Goal: Contribute content: Add original content to the website for others to see

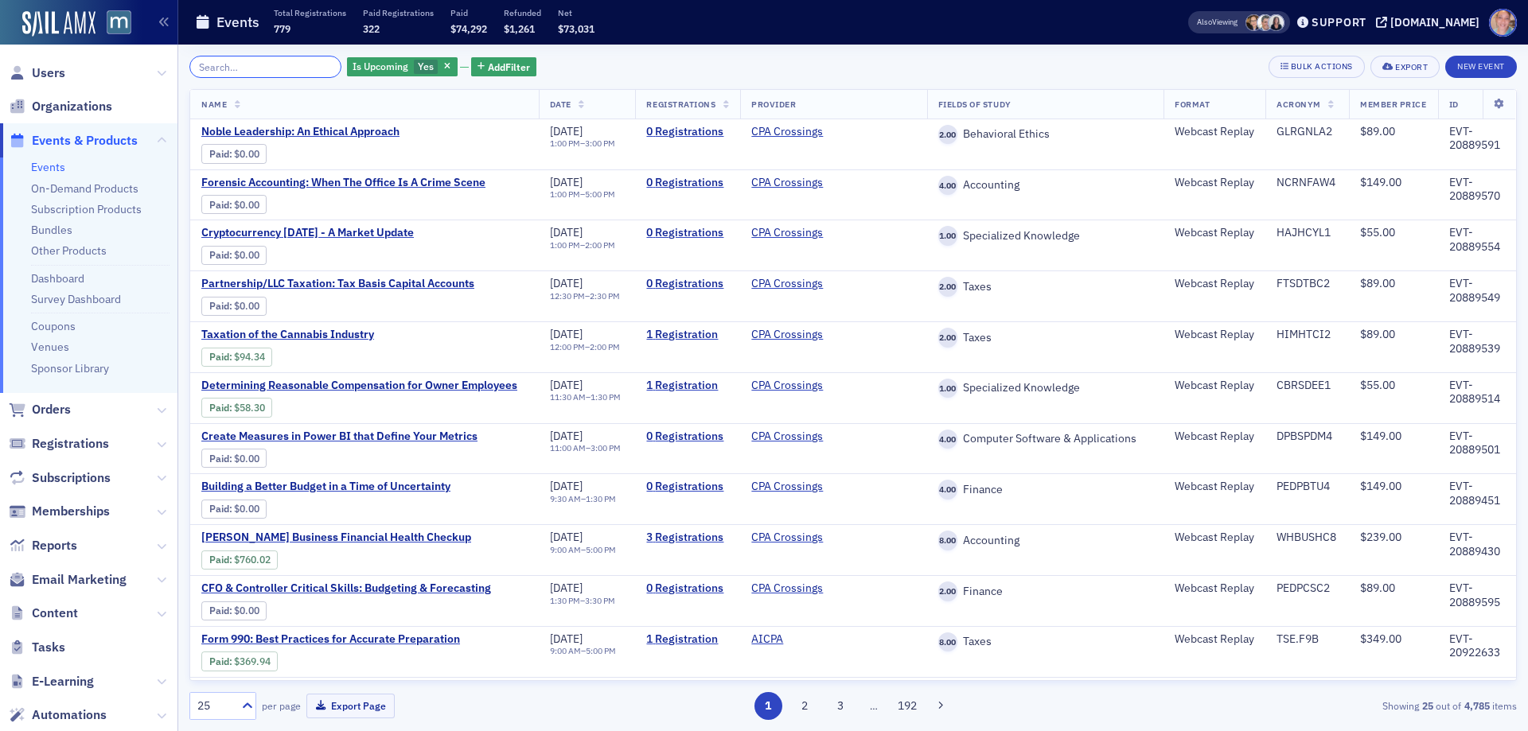
click at [228, 64] on input "search" at bounding box center [265, 67] width 152 height 22
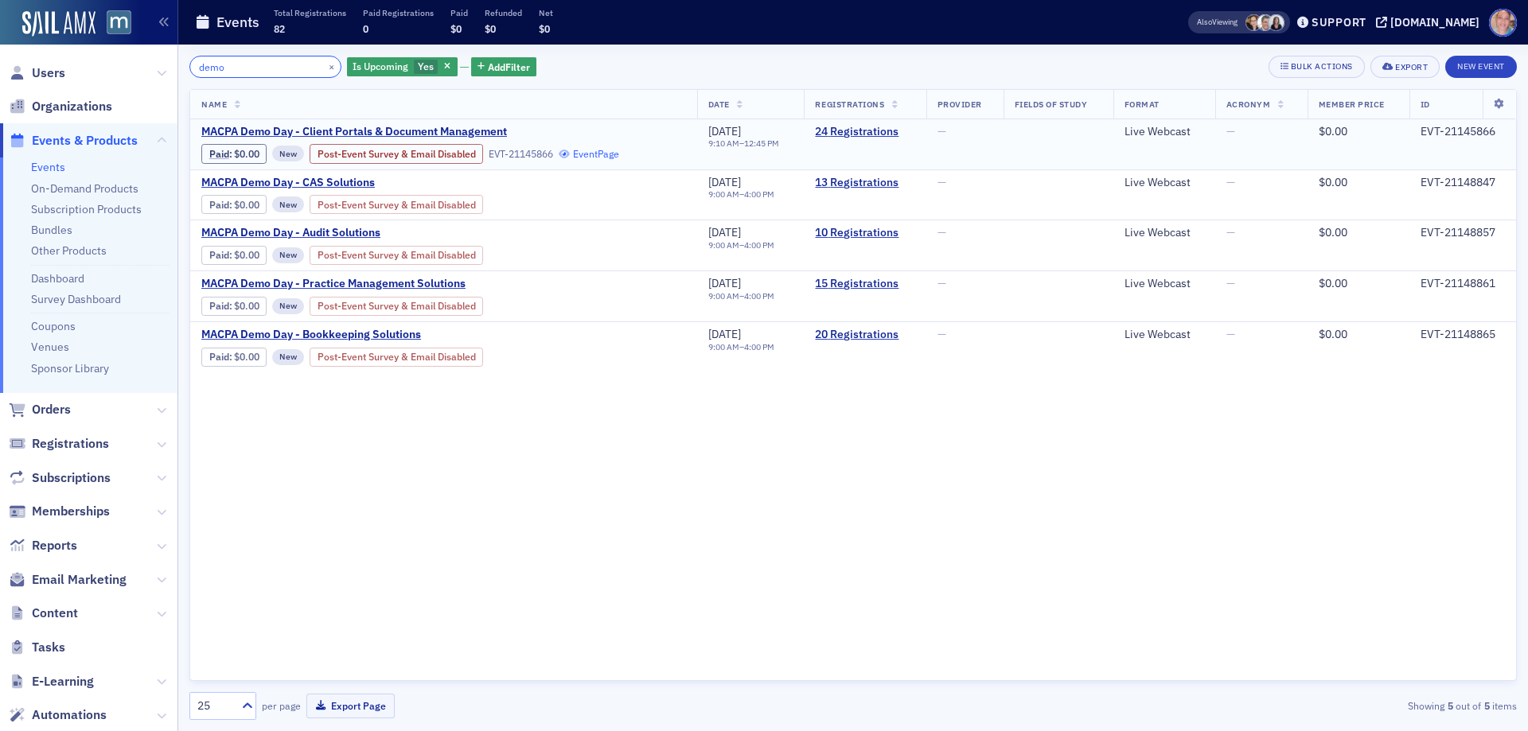
type input "demo"
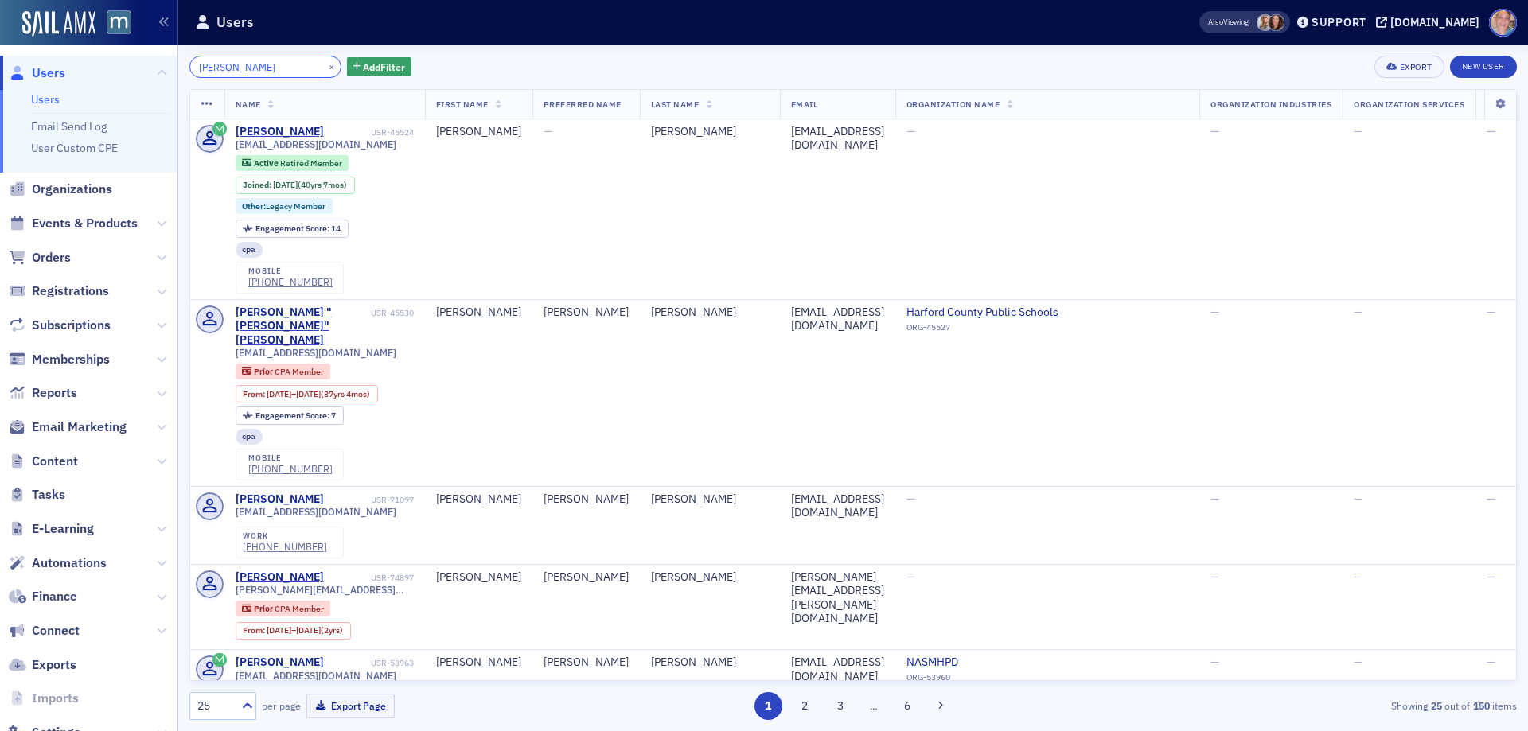
drag, startPoint x: 263, startPoint y: 71, endPoint x: 78, endPoint y: 73, distance: 184.7
click at [103, 70] on div "Users Users Email Send Log User Custom CPE Organizations Events & Products Orde…" at bounding box center [764, 365] width 1528 height 731
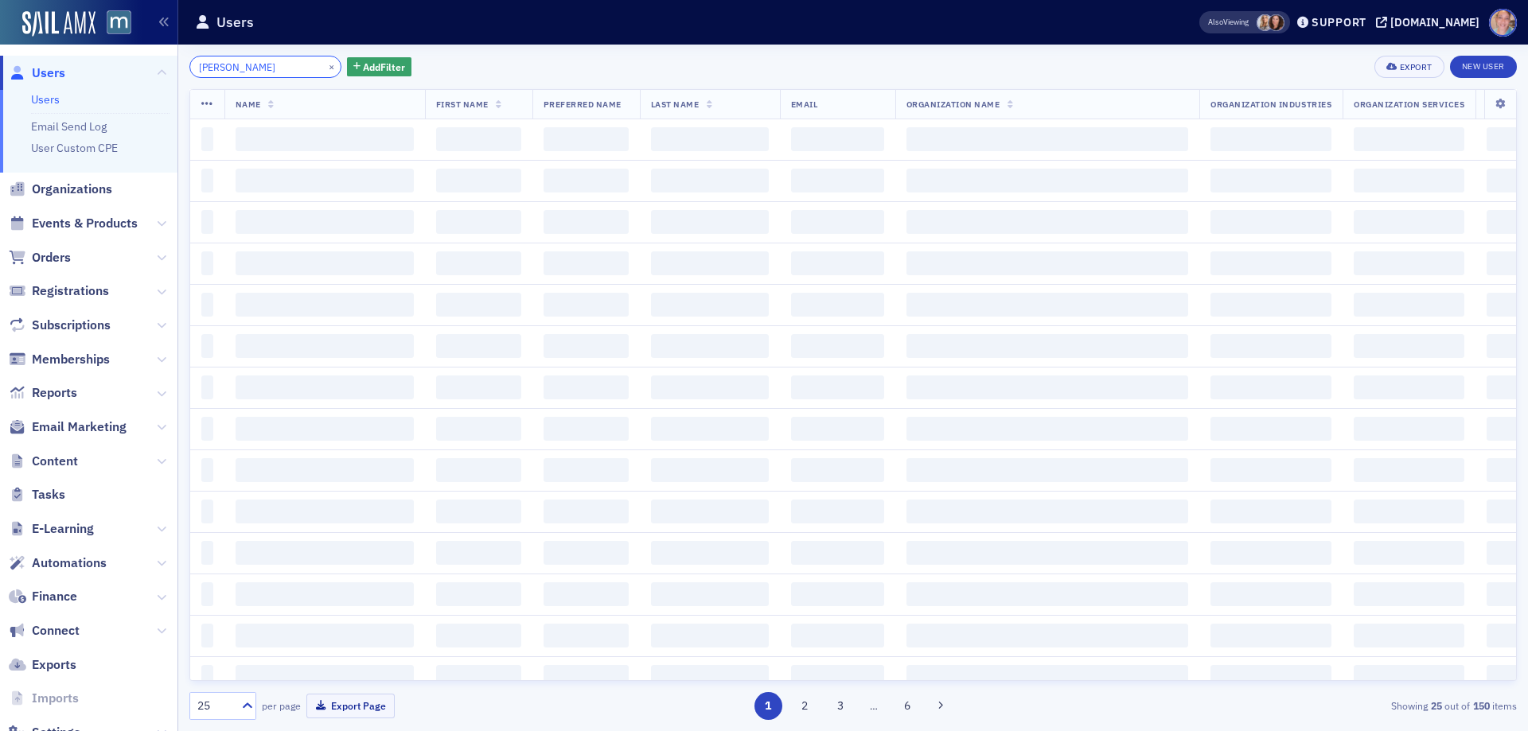
type input "[PERSON_NAME]"
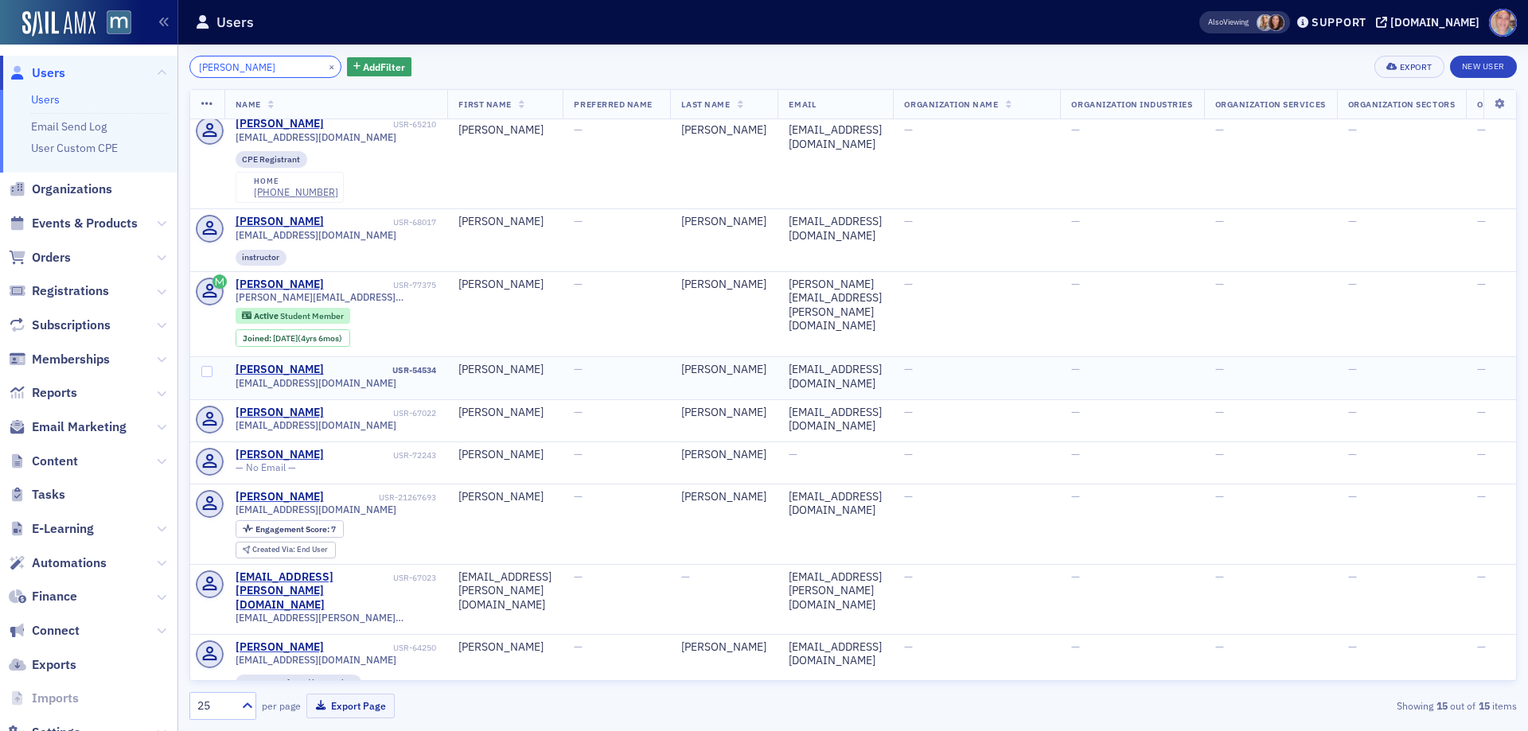
scroll to position [581, 0]
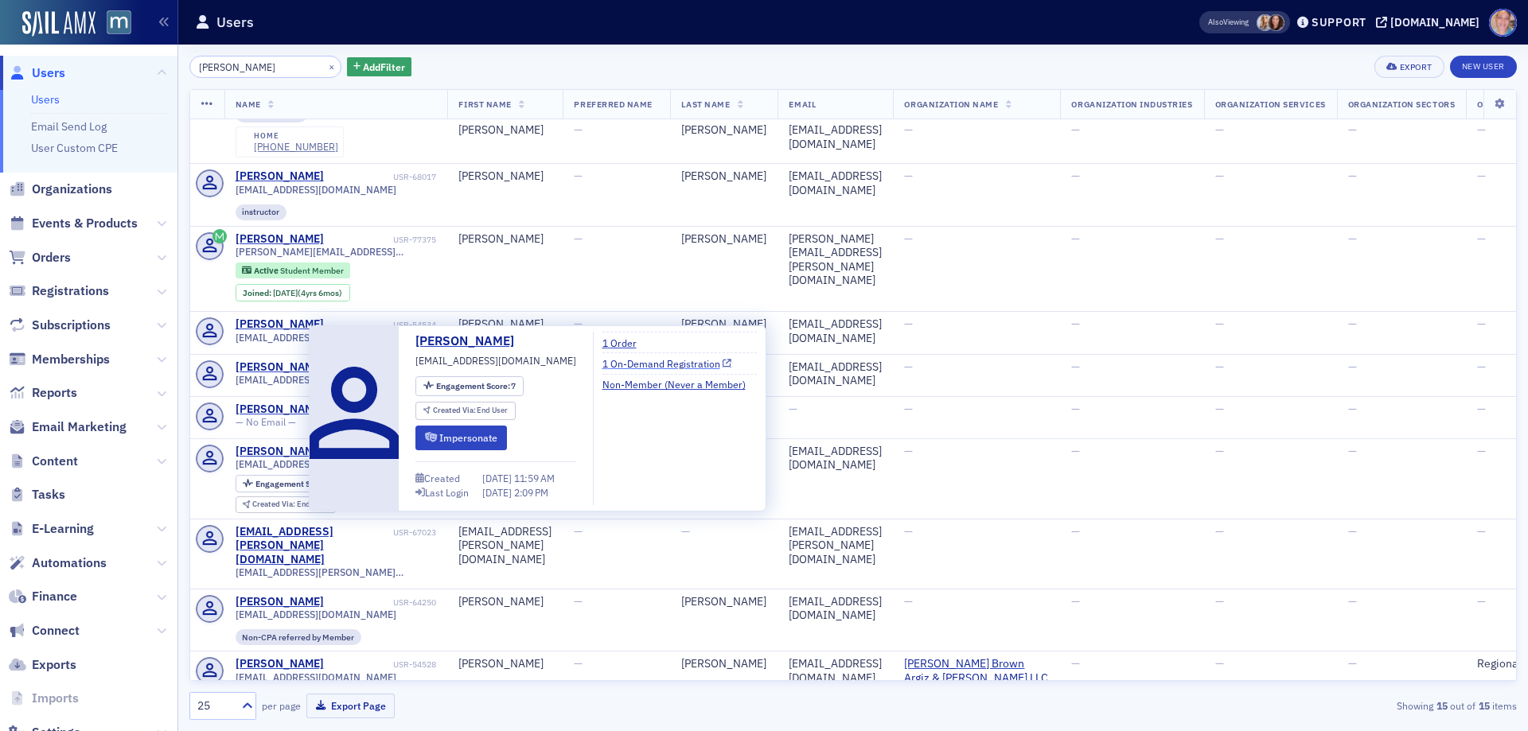
click at [629, 362] on link "1 On-Demand Registration" at bounding box center [668, 364] width 130 height 14
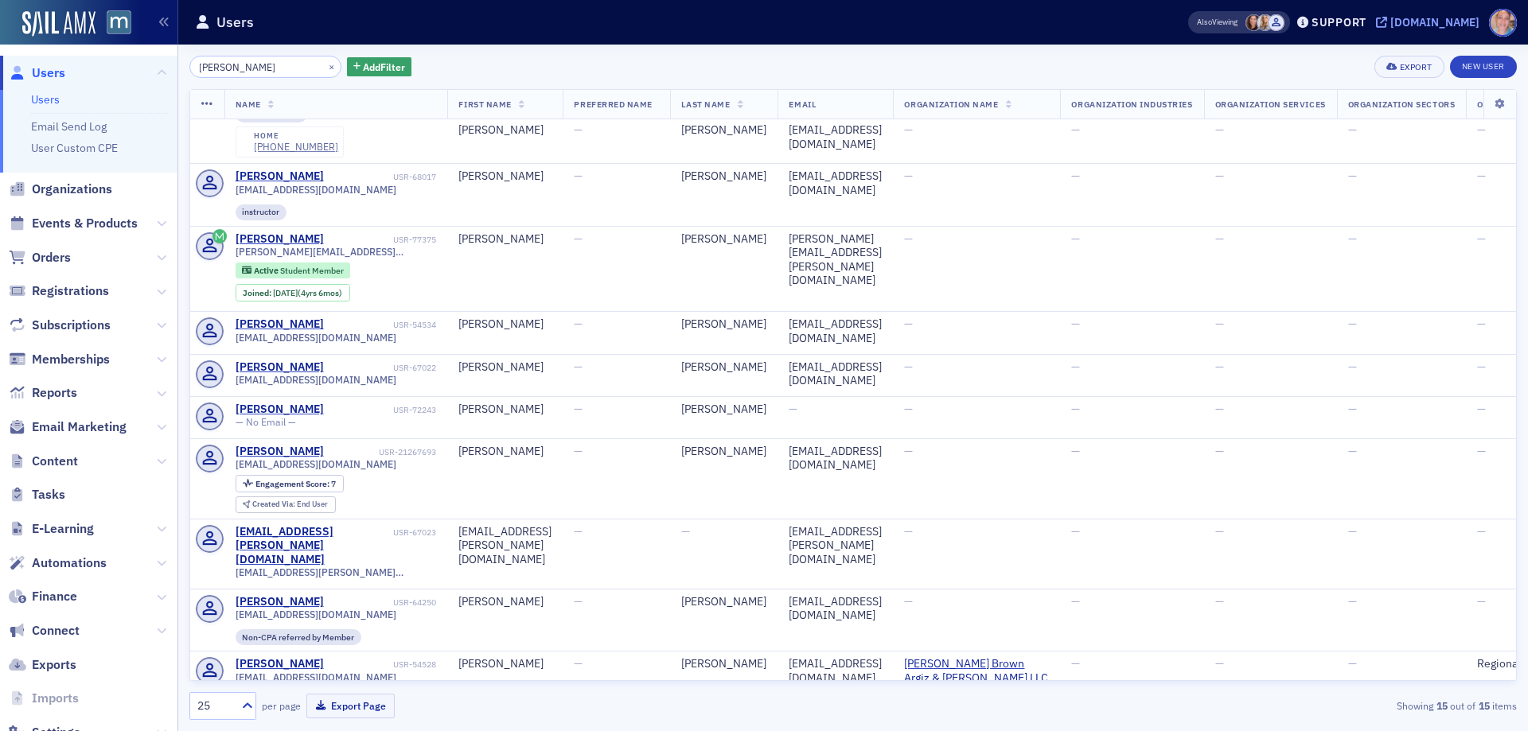
click at [1449, 19] on div "[DOMAIN_NAME]" at bounding box center [1435, 22] width 89 height 14
click at [62, 529] on span "E-Learning" at bounding box center [63, 530] width 62 height 18
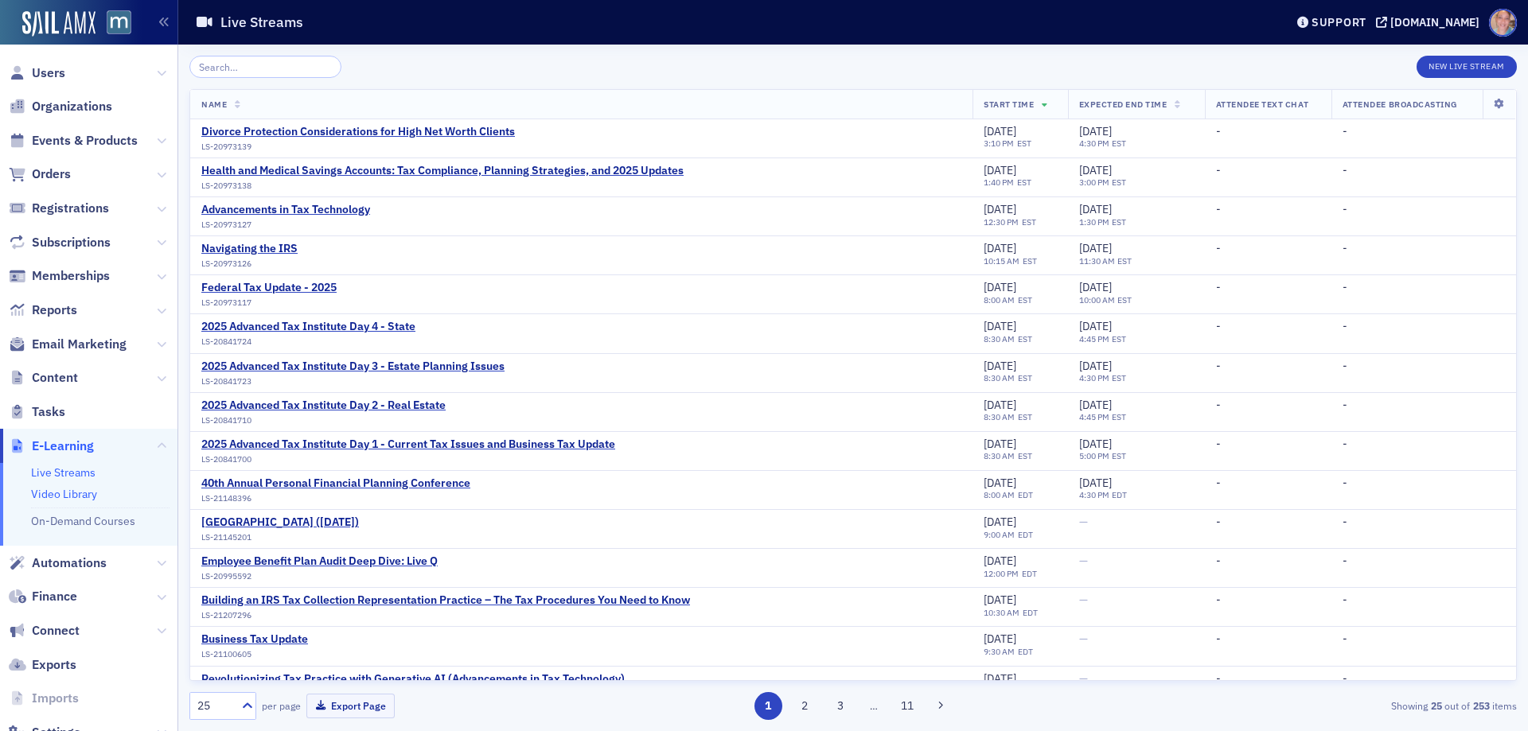
click at [54, 495] on link "Video Library" at bounding box center [64, 494] width 66 height 14
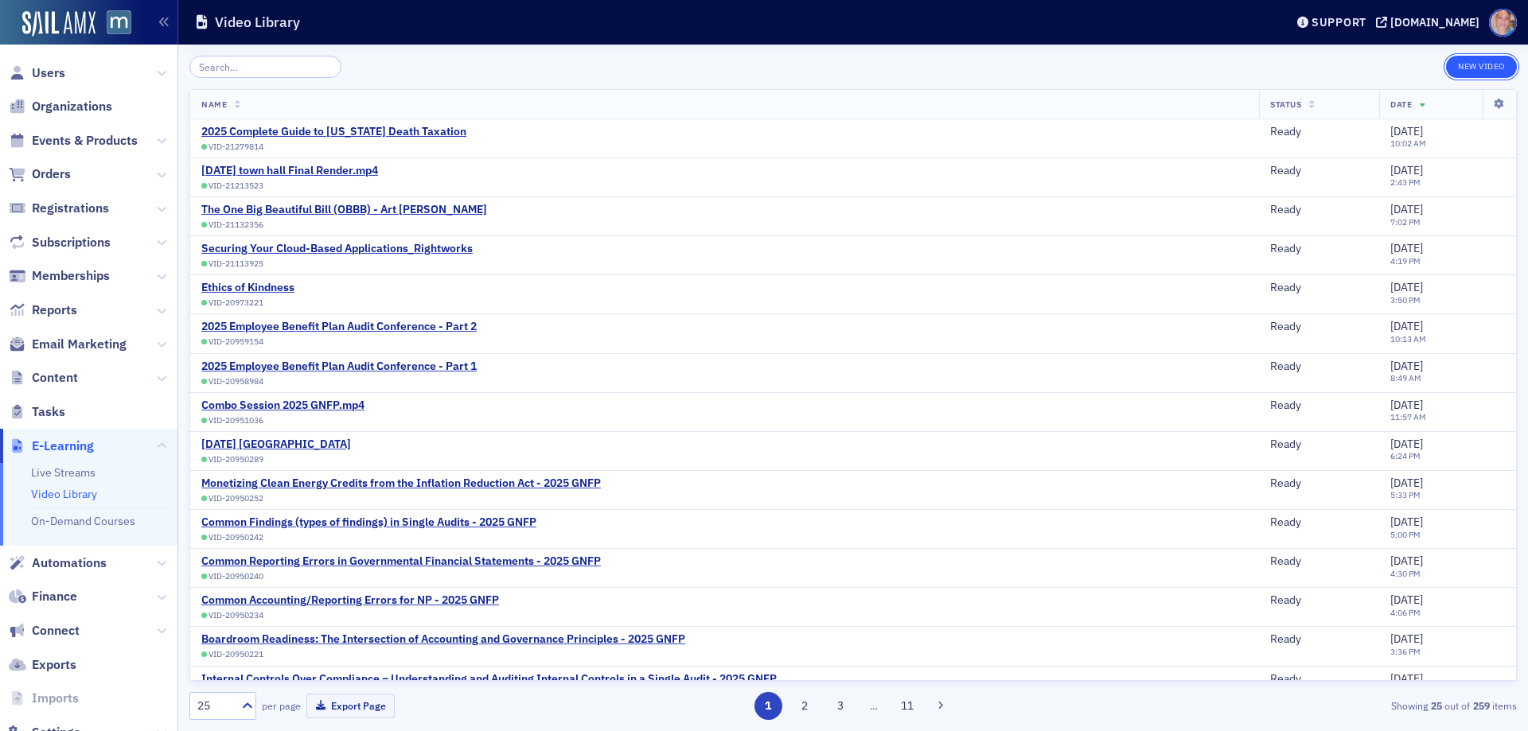
click at [1482, 64] on button "New Video" at bounding box center [1481, 67] width 71 height 22
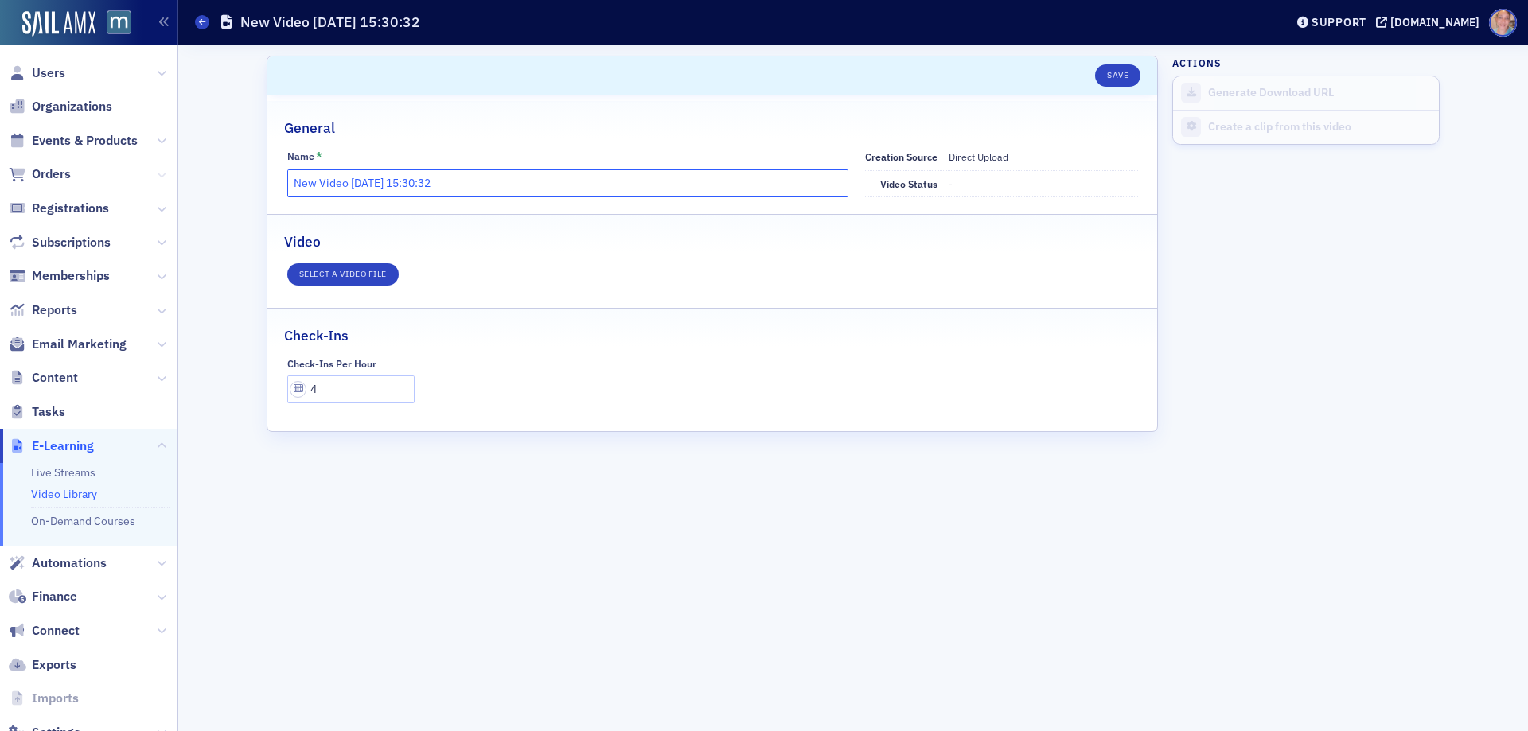
drag, startPoint x: 508, startPoint y: 185, endPoint x: 146, endPoint y: 182, distance: 362.2
click at [150, 182] on div "Users Organizations Events & Products Orders Registrations Subscriptions Member…" at bounding box center [764, 365] width 1528 height 731
type input "[DATE][GEOGRAPHIC_DATA]"
click at [1114, 68] on button "Save" at bounding box center [1117, 75] width 45 height 22
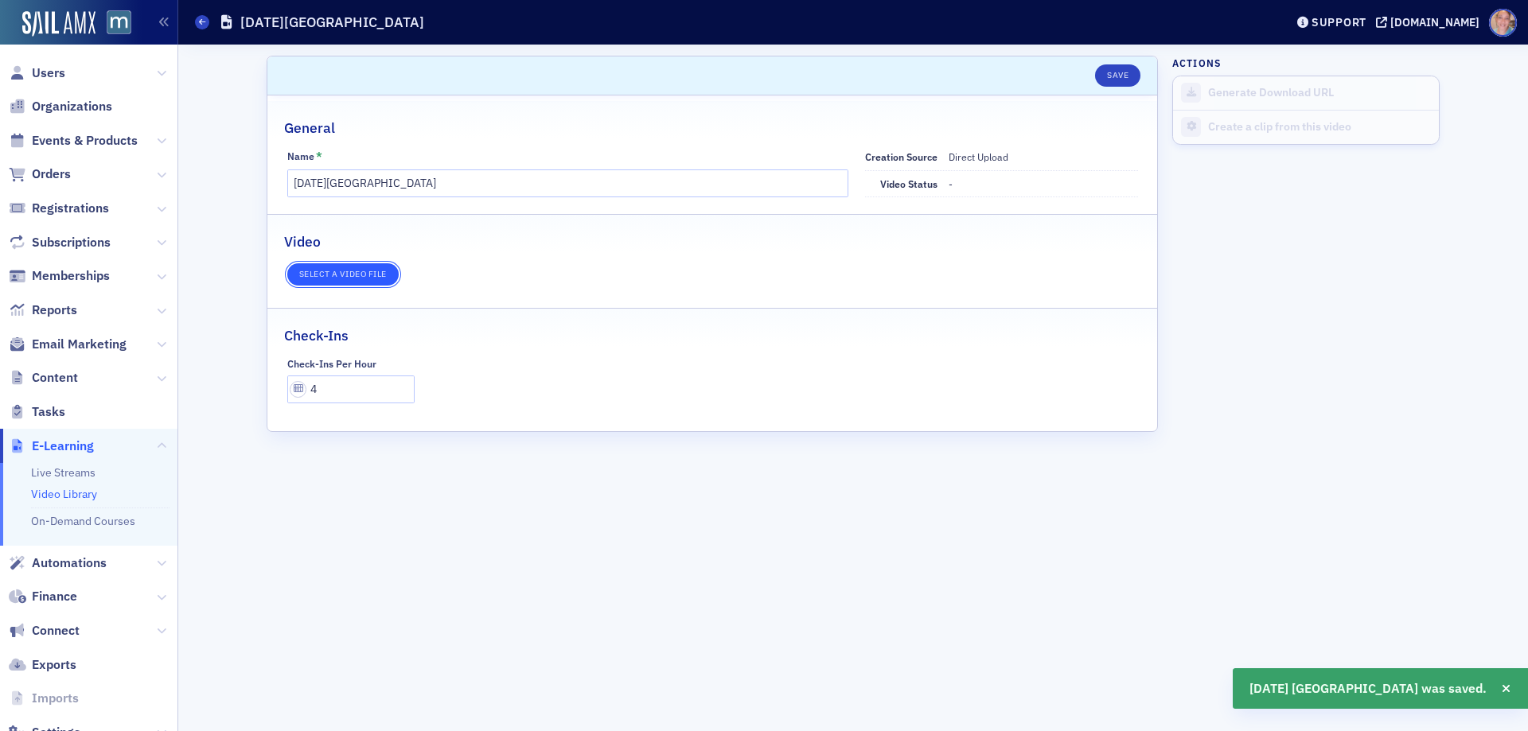
click at [371, 272] on button "Select a video file" at bounding box center [342, 274] width 111 height 22
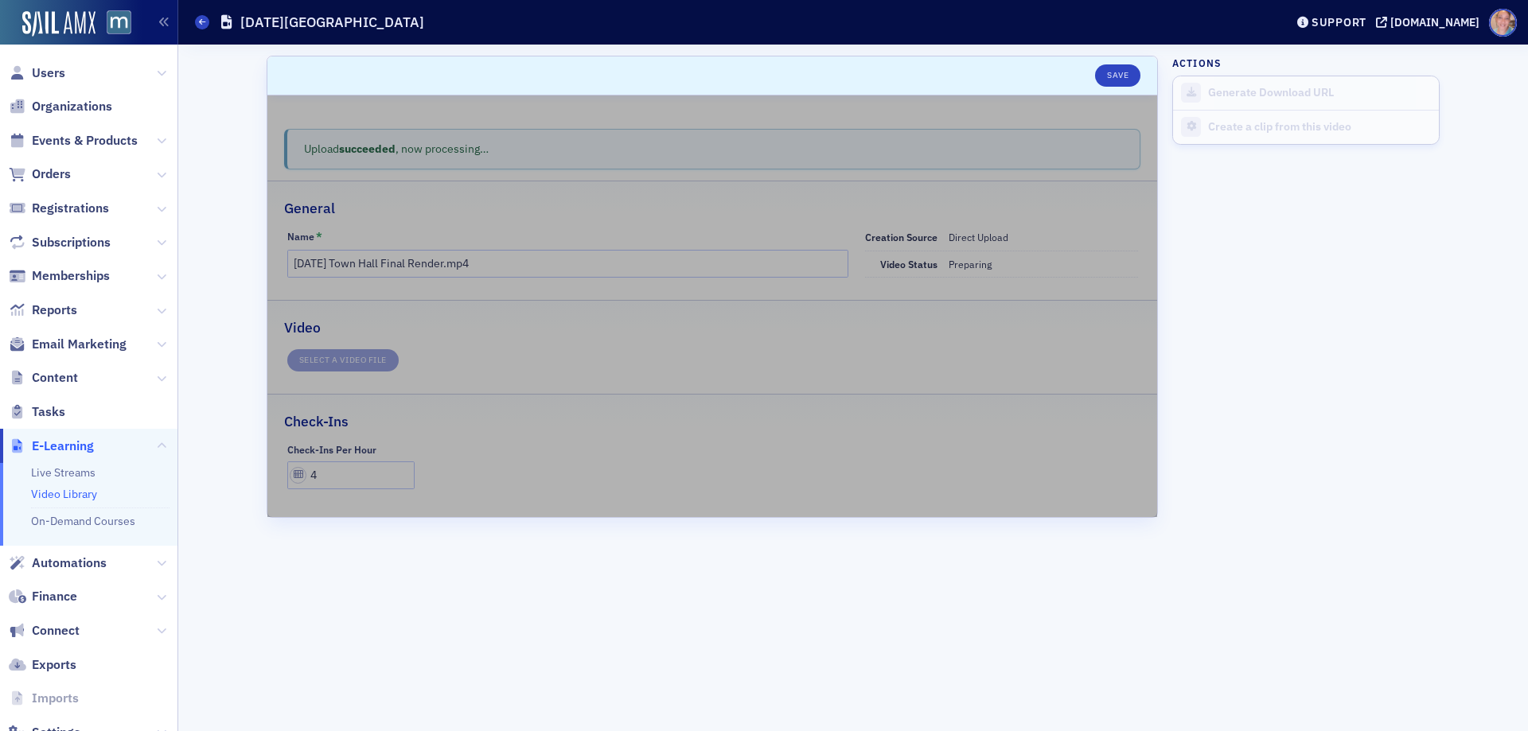
type input "[DATE][GEOGRAPHIC_DATA]"
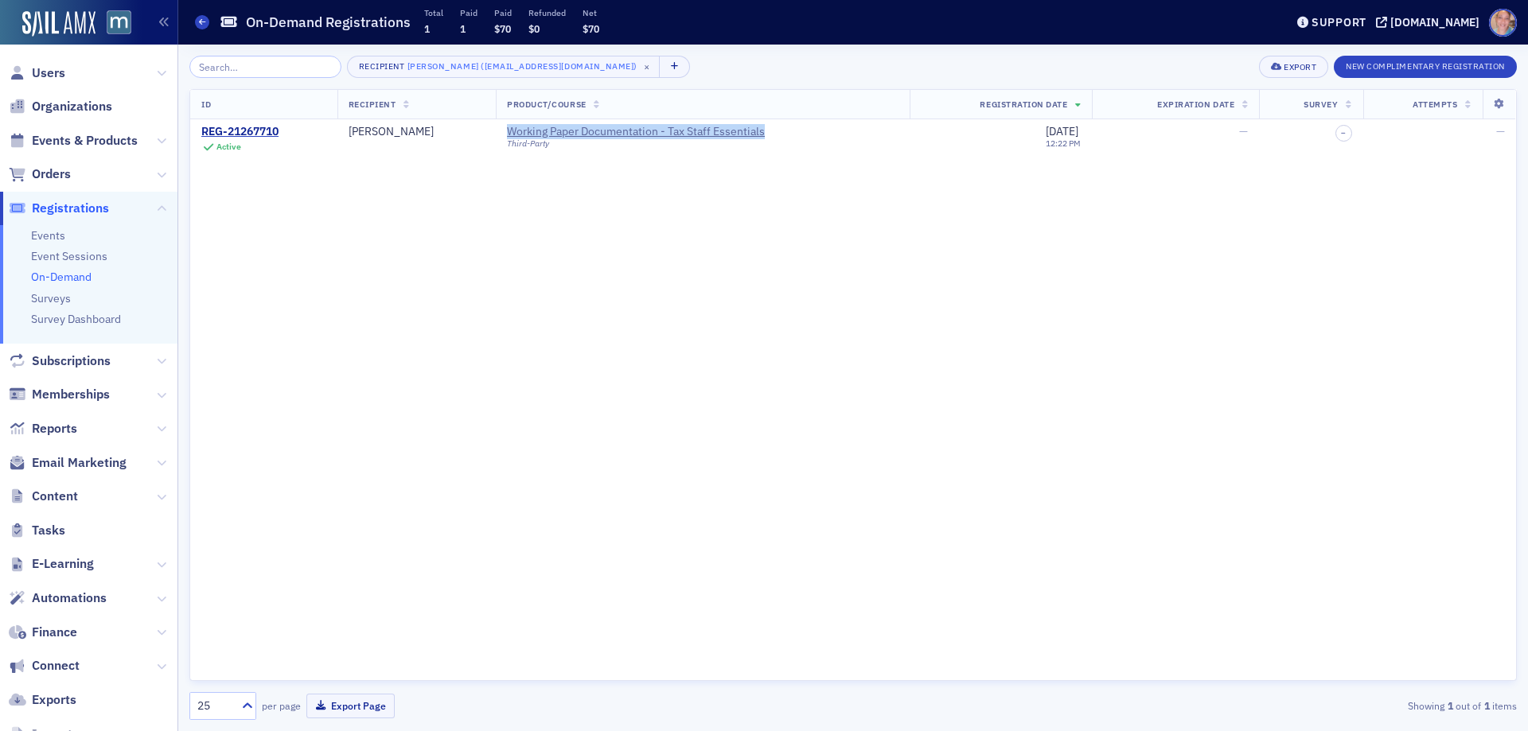
drag, startPoint x: 575, startPoint y: 133, endPoint x: 621, endPoint y: 214, distance: 93.4
click at [747, 131] on td "Working Paper Documentation - Tax Staff Essentials Third-Party" at bounding box center [703, 138] width 414 height 39
drag, startPoint x: 601, startPoint y: 208, endPoint x: 595, endPoint y: 195, distance: 14.2
click at [599, 204] on div "ID Recipient Product/Course Registration Date Expiration Date Survey Attempts R…" at bounding box center [853, 385] width 1328 height 592
click at [537, 129] on div "Working Paper Documentation - Tax Staff Essentials" at bounding box center [636, 132] width 258 height 14
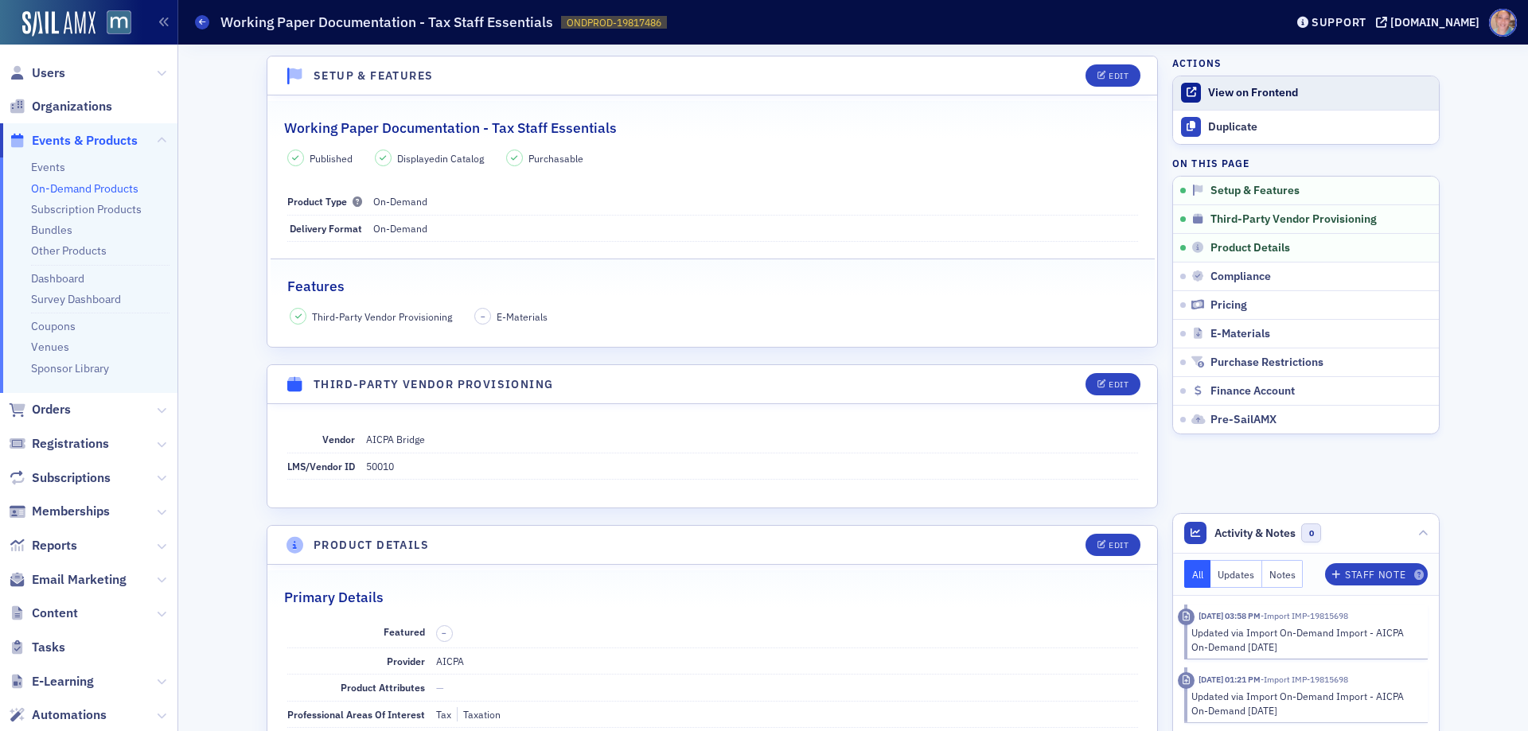
click at [1235, 92] on div "View on Frontend" at bounding box center [1319, 93] width 223 height 14
click at [376, 466] on dd "50010" at bounding box center [752, 466] width 772 height 25
copy dd "50010"
click at [705, 269] on div "Features" at bounding box center [712, 277] width 851 height 37
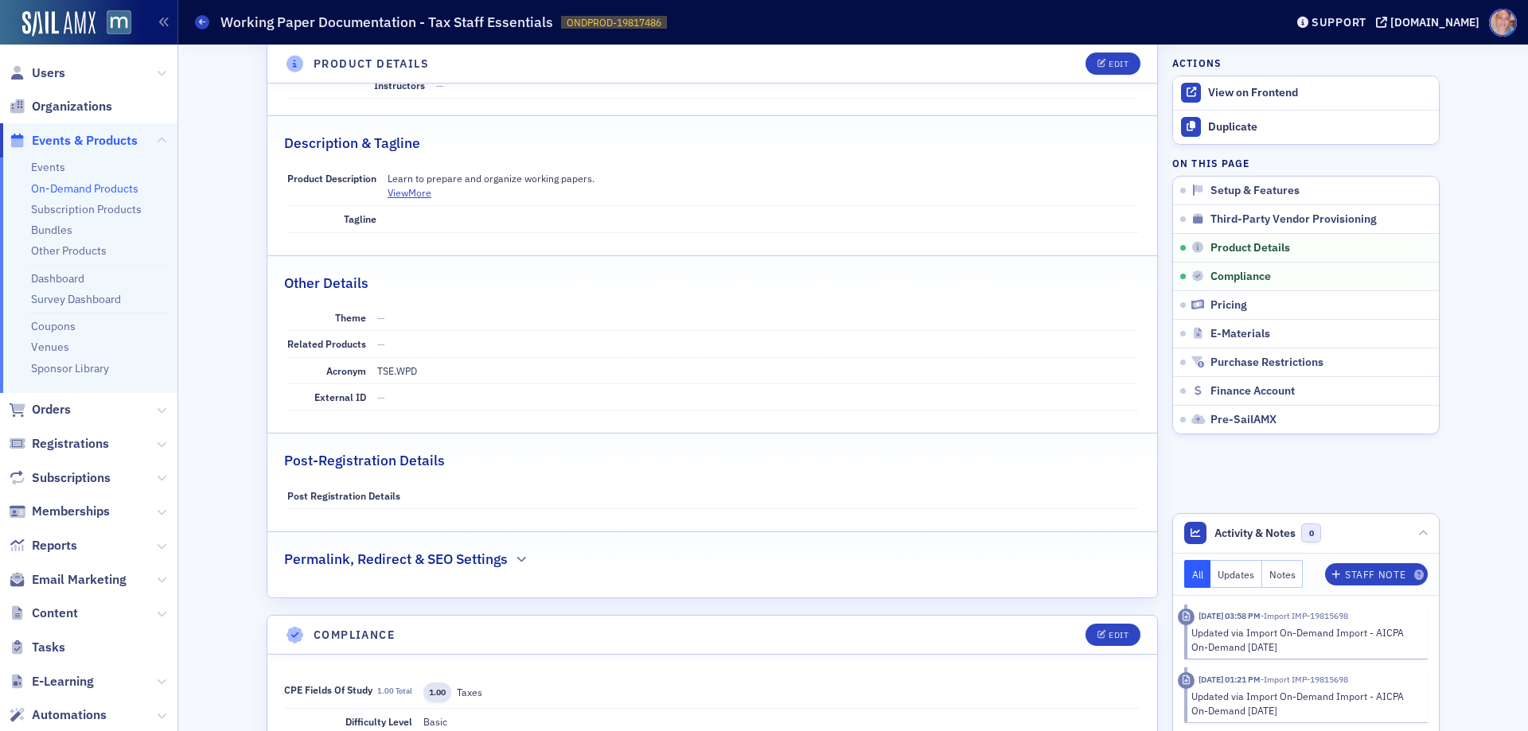
scroll to position [716, 0]
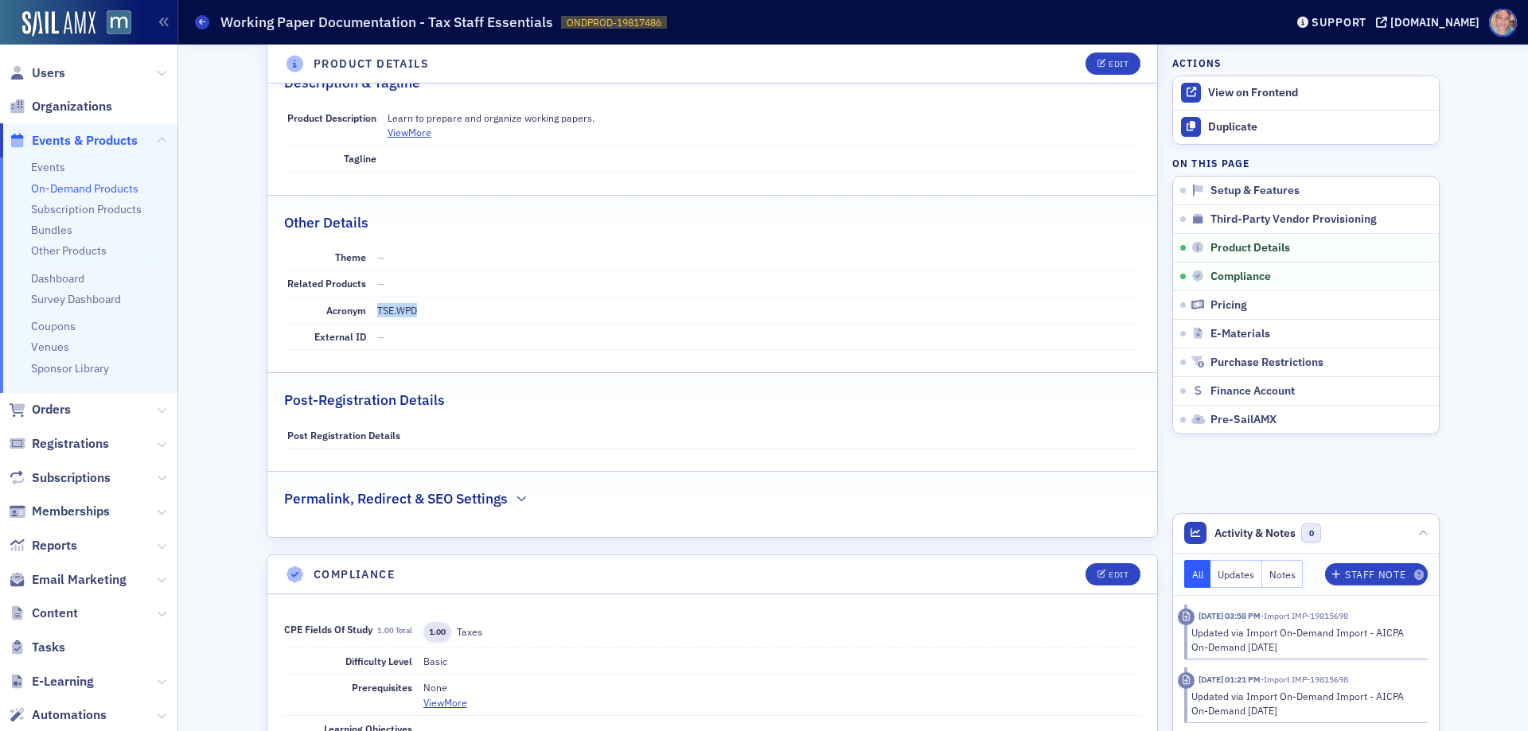
drag, startPoint x: 369, startPoint y: 311, endPoint x: 423, endPoint y: 313, distance: 54.1
click at [423, 313] on dd "TSE.WPD" at bounding box center [757, 310] width 761 height 25
copy span "TSE.WPD"
